Goal: Task Accomplishment & Management: Use online tool/utility

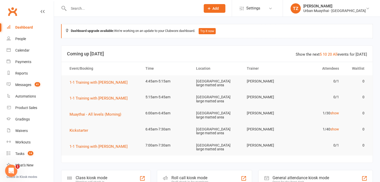
click at [182, 175] on div "Roll call kiosk mode" at bounding box center [189, 177] width 37 height 5
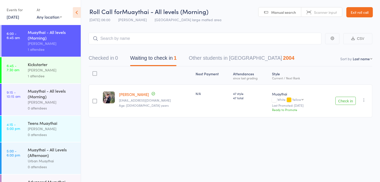
click at [40, 74] on div "1 attendee" at bounding box center [52, 76] width 49 height 6
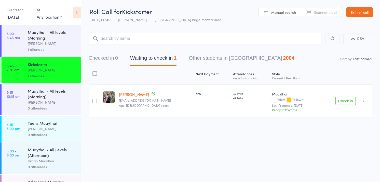
click at [49, 42] on div "[PERSON_NAME]" at bounding box center [52, 43] width 49 height 6
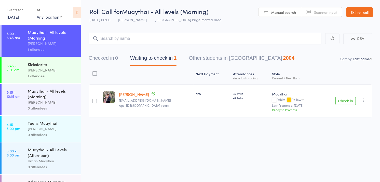
click at [16, 17] on link "[DATE]" at bounding box center [13, 17] width 12 height 6
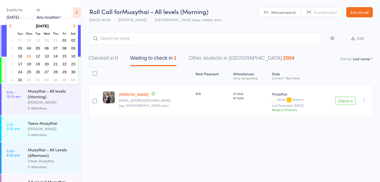
click at [75, 47] on span "09" at bounding box center [73, 48] width 4 height 4
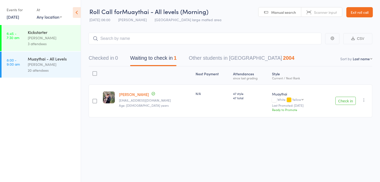
click at [57, 60] on div "Muaythai - All Levels" at bounding box center [52, 59] width 49 height 6
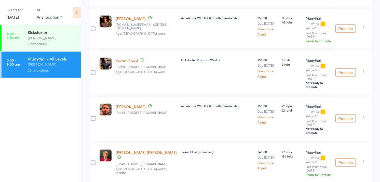
scroll to position [689, 0]
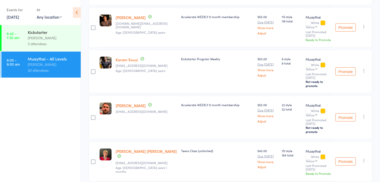
click at [19, 19] on link "[DATE]" at bounding box center [13, 17] width 12 height 6
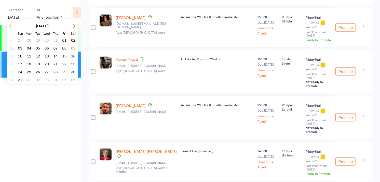
click at [30, 55] on span "11" at bounding box center [29, 56] width 4 height 4
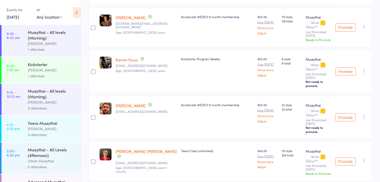
click at [45, 40] on div "Muaythai - All levels (Morning)" at bounding box center [52, 34] width 49 height 11
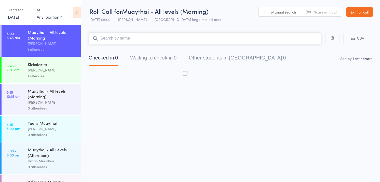
scroll to position [0, 0]
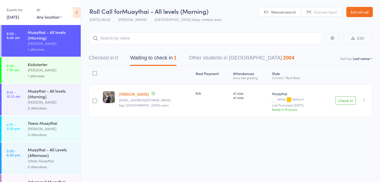
click at [320, 11] on span "Scanner input" at bounding box center [325, 11] width 23 height 5
click at [109, 60] on button "Checked in 0" at bounding box center [103, 58] width 29 height 13
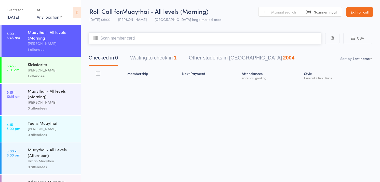
click at [109, 60] on button "Checked in 0" at bounding box center [103, 58] width 29 height 13
type input "4331"
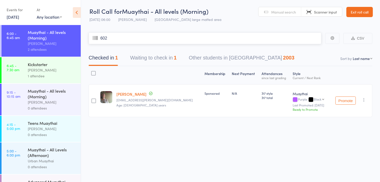
type input "6021"
